Goal: Complete application form: Complete application form

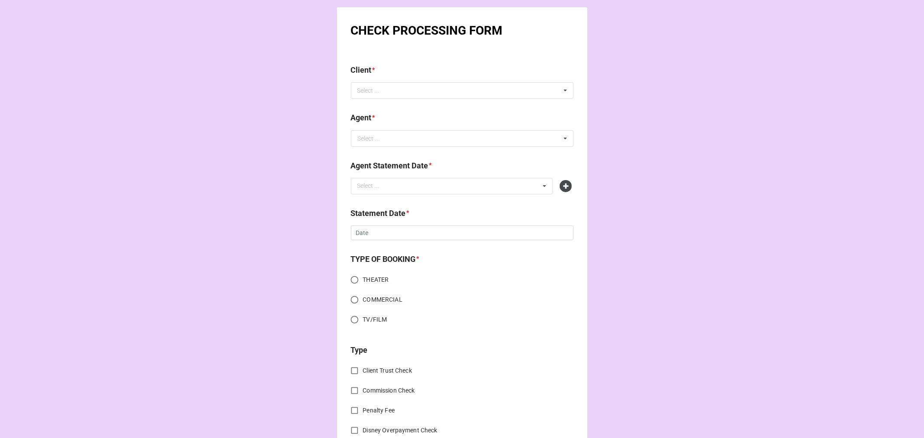
click at [433, 103] on div "Client * Select ... No results found." at bounding box center [462, 84] width 223 height 41
click at [438, 93] on div "Select ... No results found." at bounding box center [462, 90] width 223 height 16
type input "[PERSON_NAME]"
click at [412, 104] on div "[PERSON_NAME]" at bounding box center [462, 106] width 222 height 16
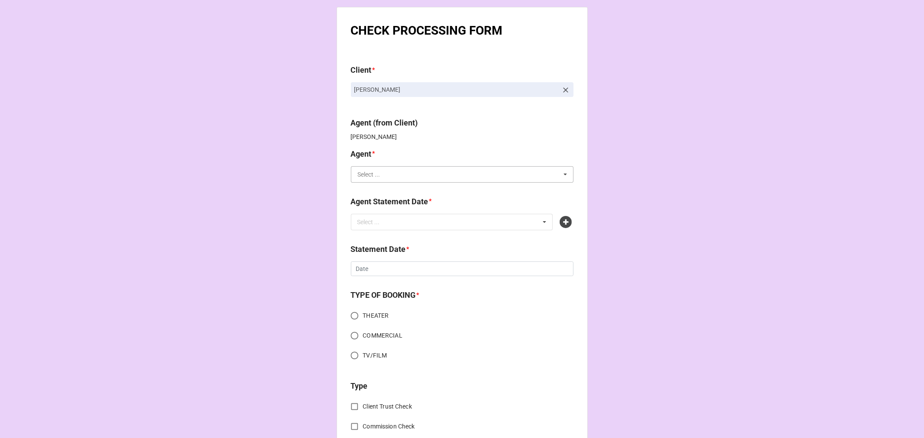
click at [402, 175] on input "text" at bounding box center [463, 175] width 222 height 16
type input "[PERSON_NAME]"
click at [415, 219] on div "[PERSON_NAME] P" at bounding box center [462, 222] width 222 height 16
click at [412, 223] on div "Select ... No results found." at bounding box center [452, 222] width 202 height 16
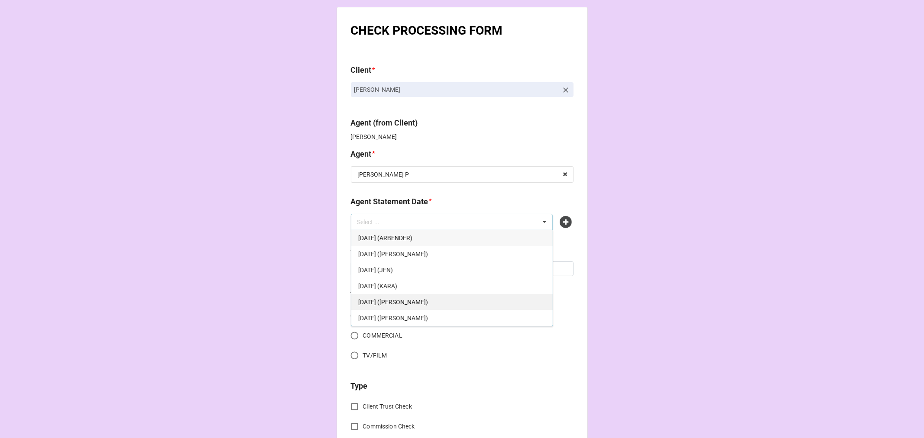
click at [485, 303] on div "[DATE] ([PERSON_NAME])" at bounding box center [451, 302] width 201 height 16
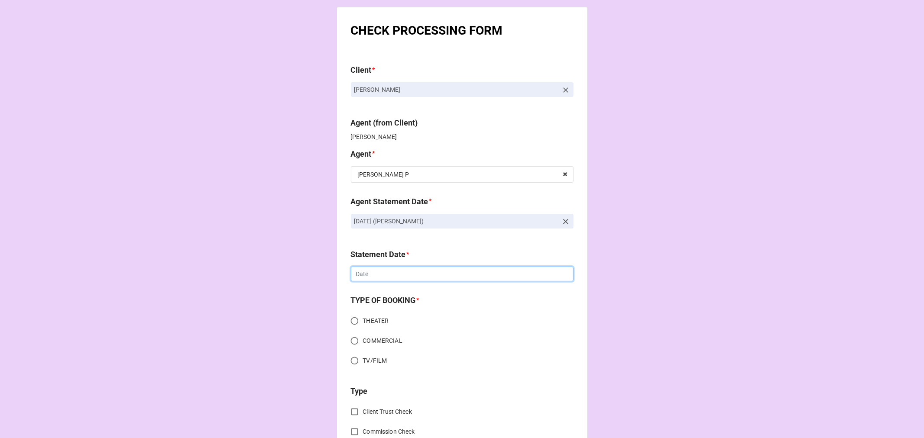
click at [368, 274] on input "text" at bounding box center [462, 274] width 223 height 15
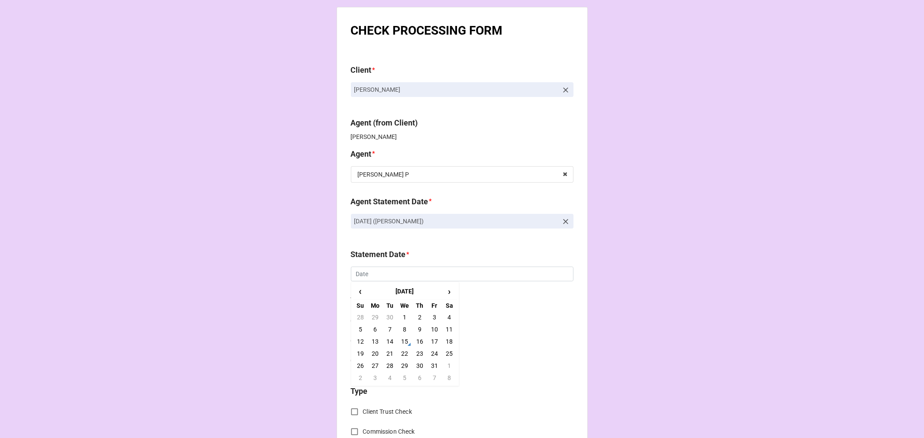
click at [431, 363] on td "31" at bounding box center [434, 366] width 15 height 12
type input "[DATE]"
click at [351, 339] on input "COMMERCIAL" at bounding box center [354, 341] width 17 height 17
radio input "true"
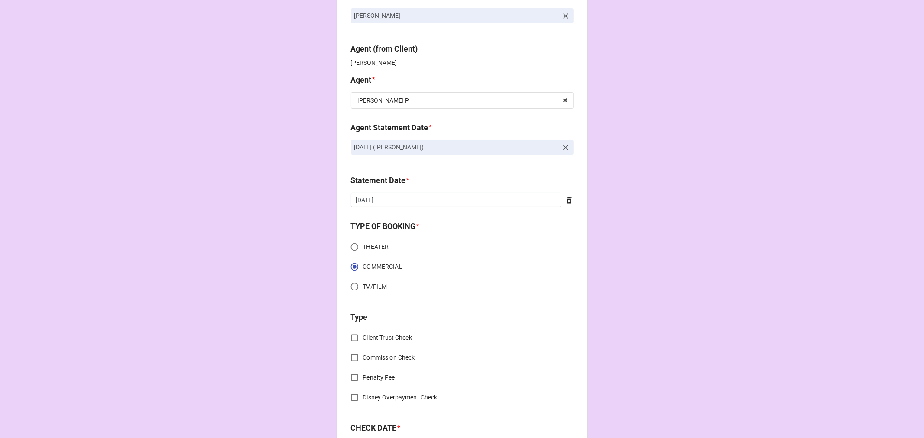
scroll to position [144, 0]
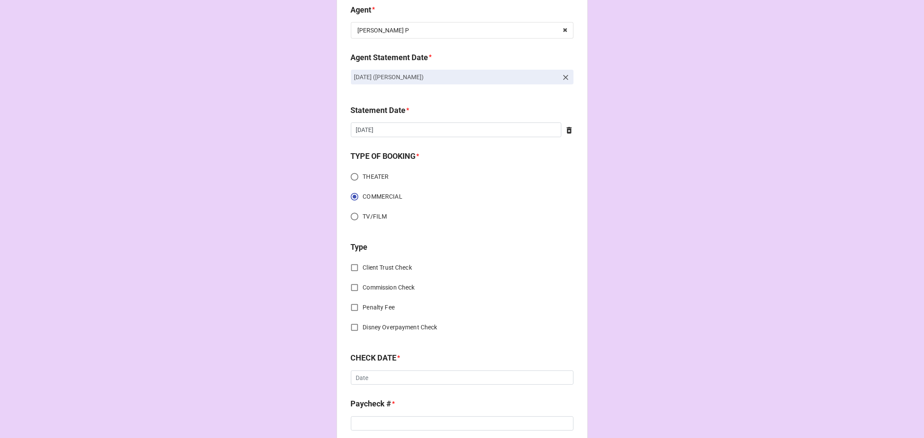
click at [353, 287] on input "Commission Check" at bounding box center [354, 287] width 17 height 17
checkbox input "true"
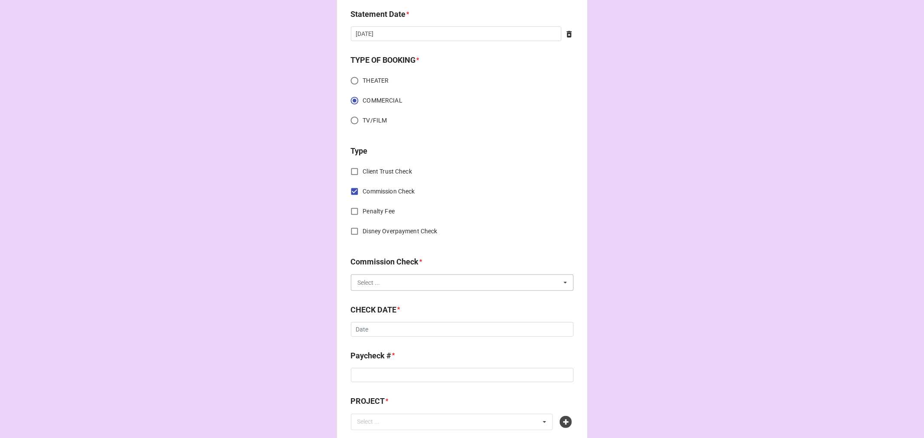
click at [458, 287] on input "text" at bounding box center [463, 283] width 222 height 16
click at [396, 296] on div "FSE (Client)" at bounding box center [462, 299] width 222 height 16
click at [400, 330] on input "text" at bounding box center [462, 329] width 223 height 15
click at [401, 399] on td "15" at bounding box center [404, 397] width 15 height 12
type input "[DATE]"
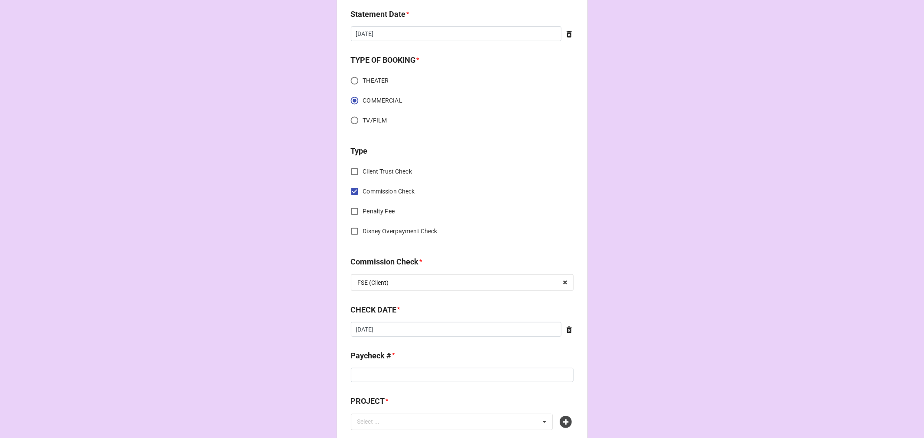
click at [376, 365] on div "Paycheck # *" at bounding box center [462, 359] width 223 height 18
click at [424, 374] on input at bounding box center [462, 375] width 223 height 15
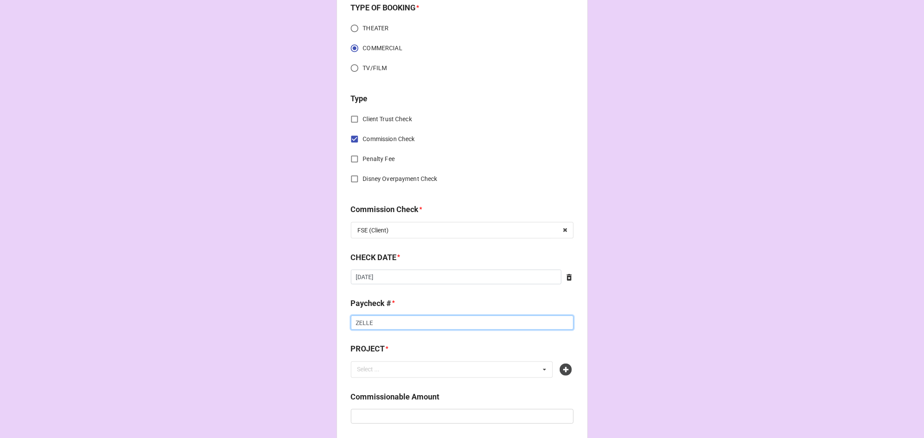
scroll to position [385, 0]
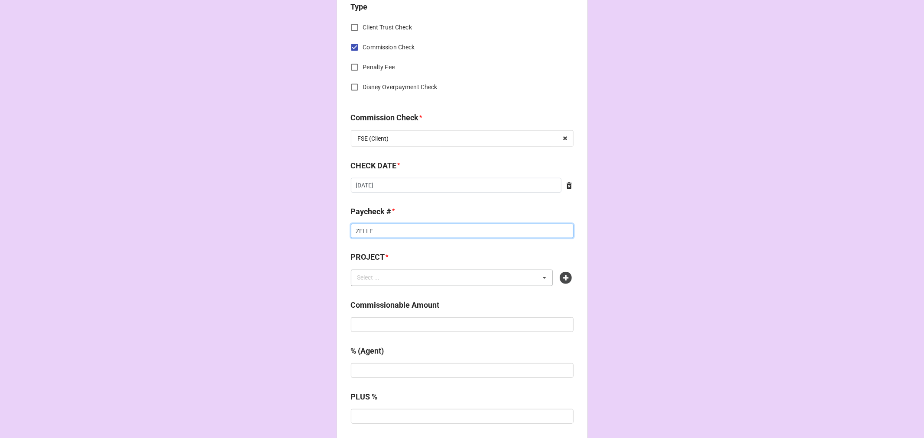
type input "ZELLE"
click at [422, 282] on div "Select ... No results found." at bounding box center [452, 278] width 202 height 16
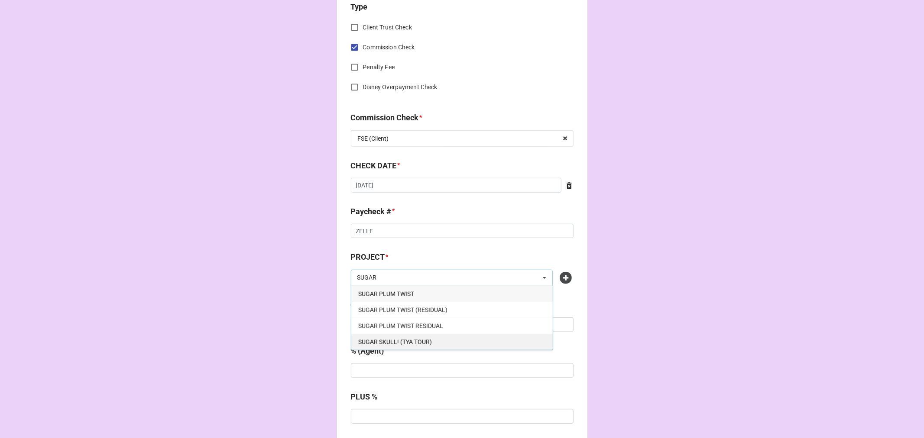
type input "SUGAR"
click at [432, 339] on div "SUGAR SKULL! (TYA TOUR)" at bounding box center [451, 342] width 201 height 16
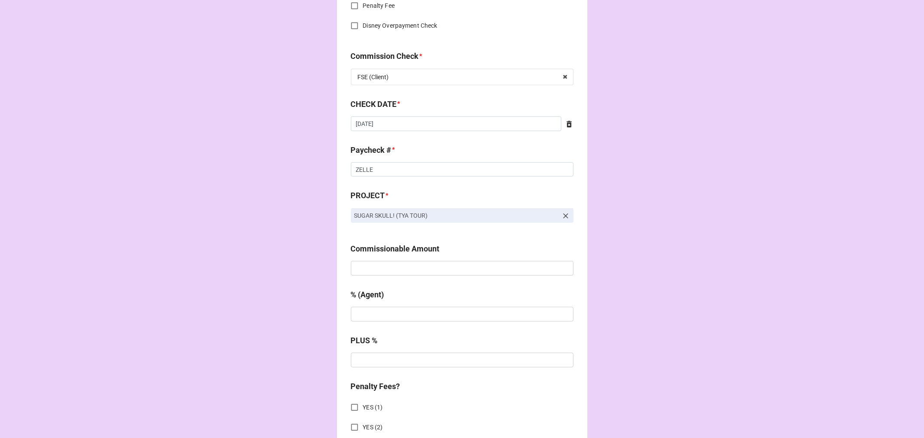
scroll to position [481, 0]
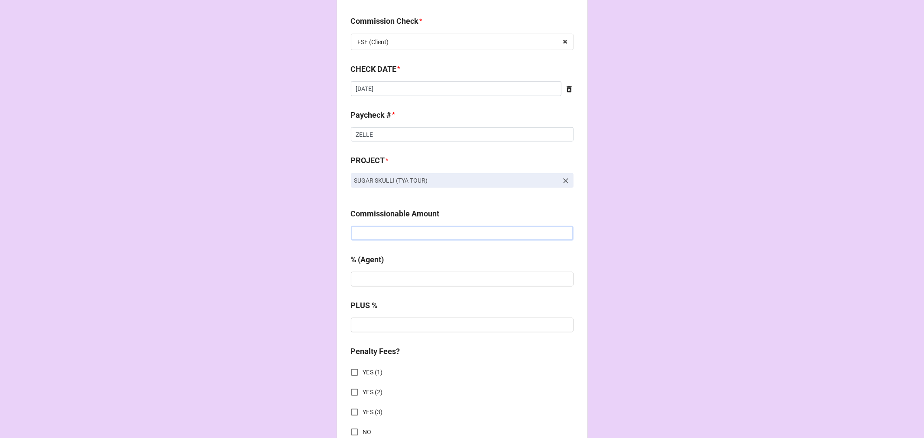
click at [401, 225] on div "Commissionable Amount" at bounding box center [462, 224] width 223 height 33
paste input "$1,600.00"
type input "$1,600.00"
click at [380, 273] on input "text" at bounding box center [462, 279] width 223 height 15
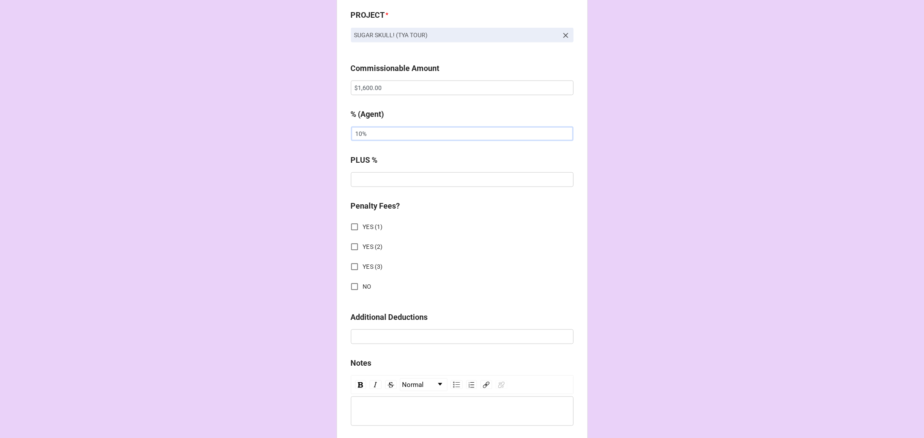
scroll to position [674, 0]
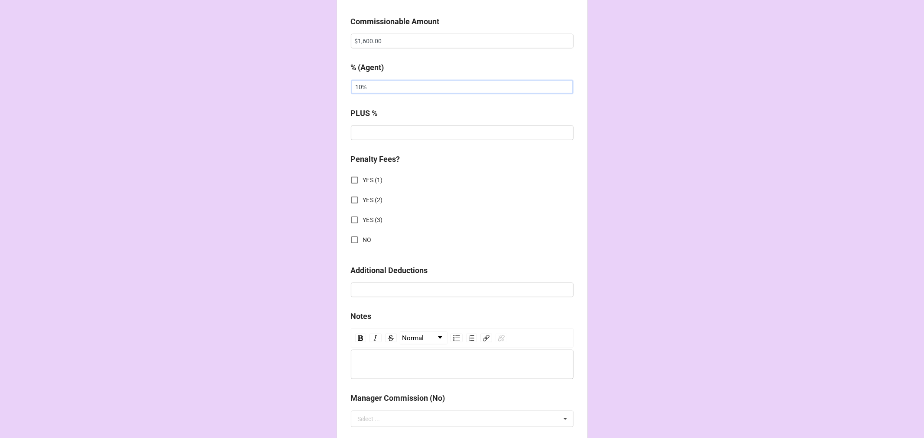
type input "10%"
click at [350, 240] on input "NO" at bounding box center [354, 240] width 17 height 17
checkbox input "true"
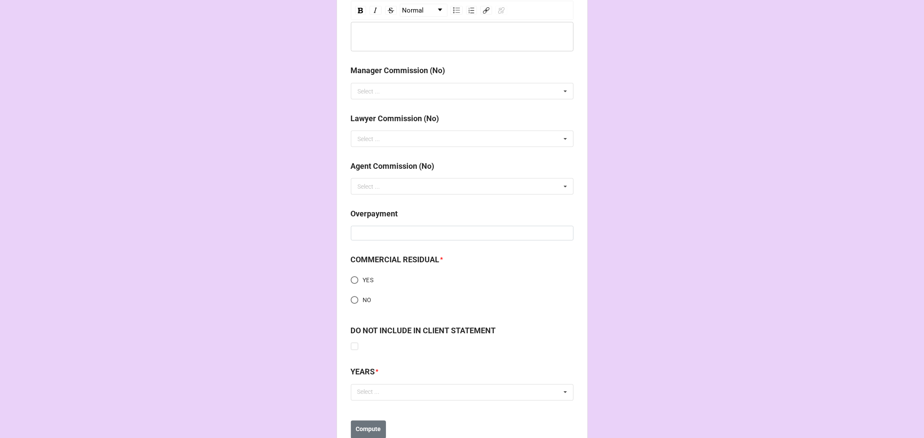
scroll to position [1030, 0]
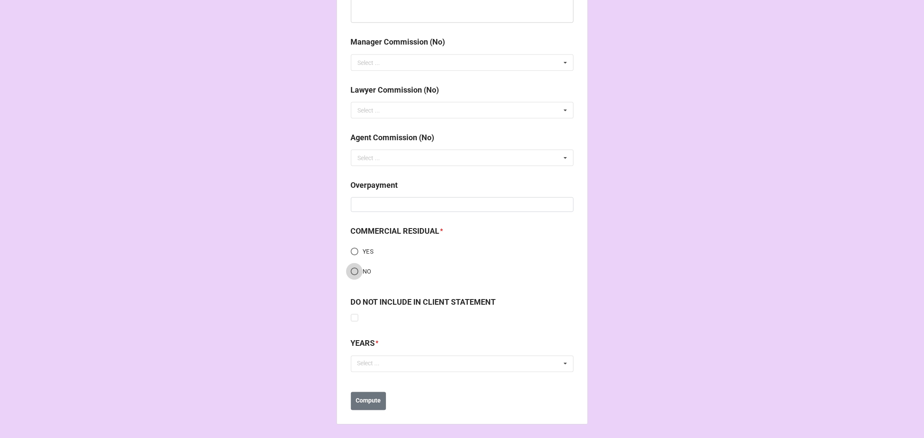
click at [351, 271] on input "NO" at bounding box center [354, 271] width 17 height 17
radio input "true"
click at [429, 359] on div "Select ... No results found." at bounding box center [462, 364] width 223 height 16
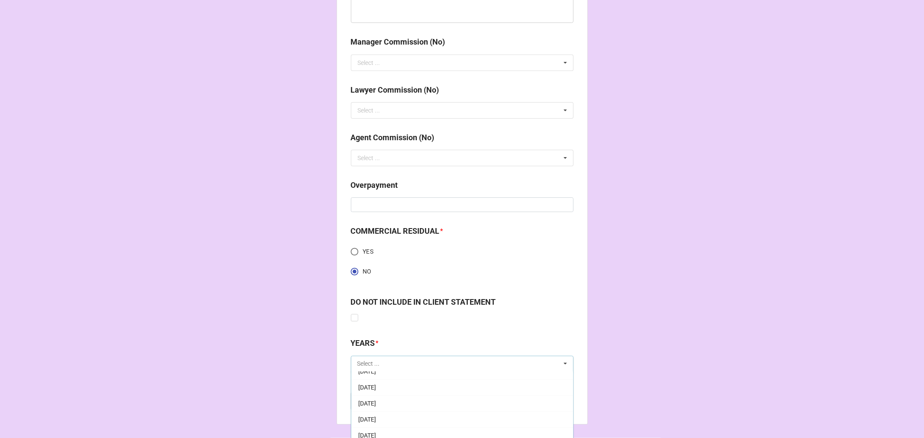
scroll to position [96, 0]
click at [408, 423] on div "[DATE]" at bounding box center [462, 428] width 222 height 16
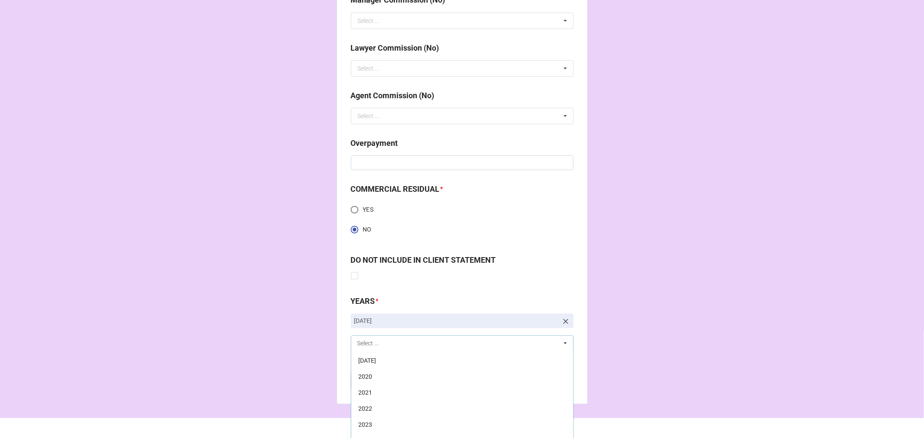
scroll to position [1115, 0]
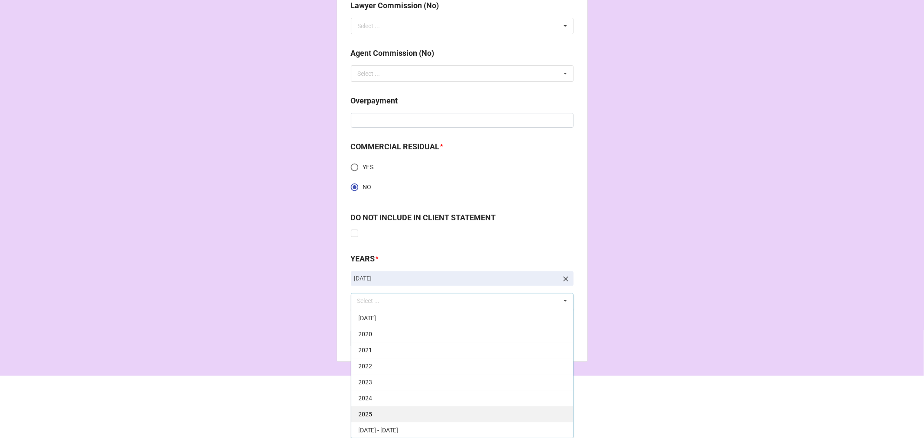
click at [377, 415] on div "2025" at bounding box center [462, 414] width 222 height 16
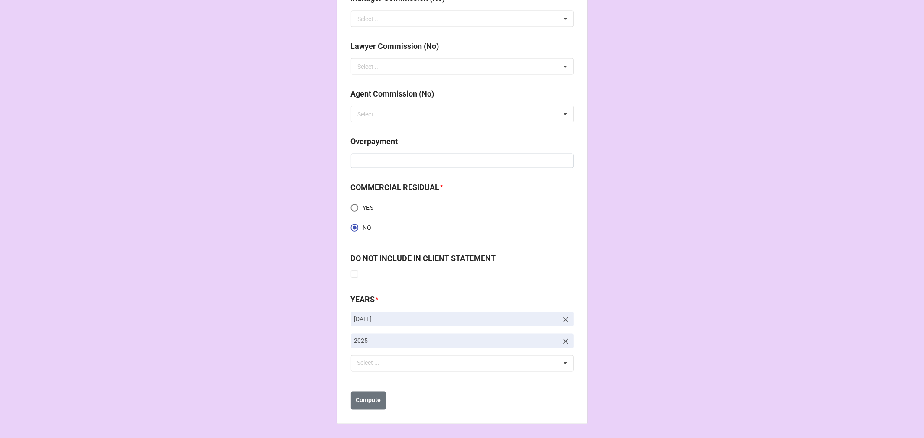
click at [362, 402] on b "Compute" at bounding box center [368, 401] width 25 height 9
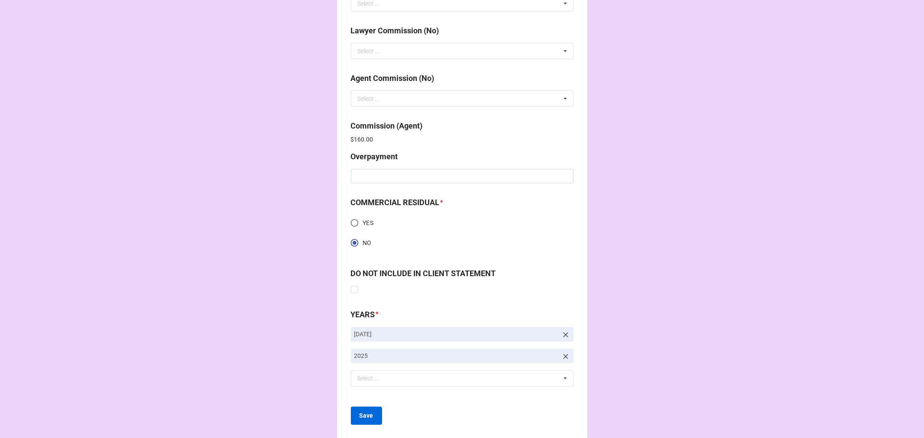
scroll to position [1105, 0]
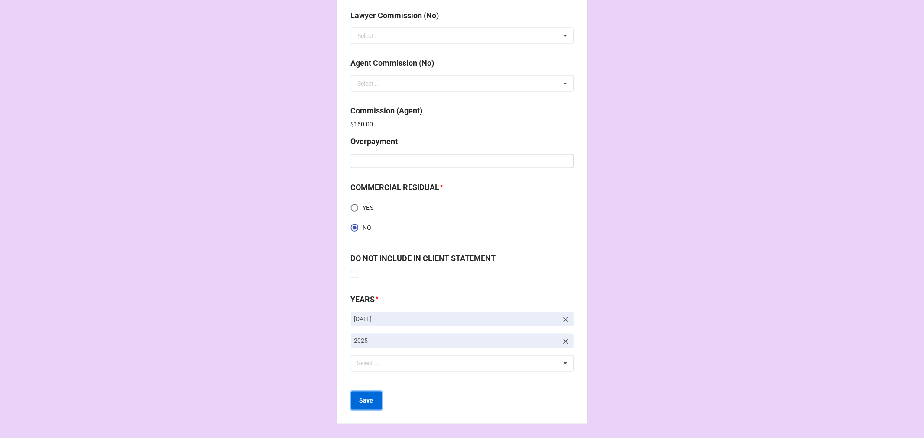
click at [360, 403] on b "Save" at bounding box center [367, 401] width 14 height 9
